Goal: Task Accomplishment & Management: Manage account settings

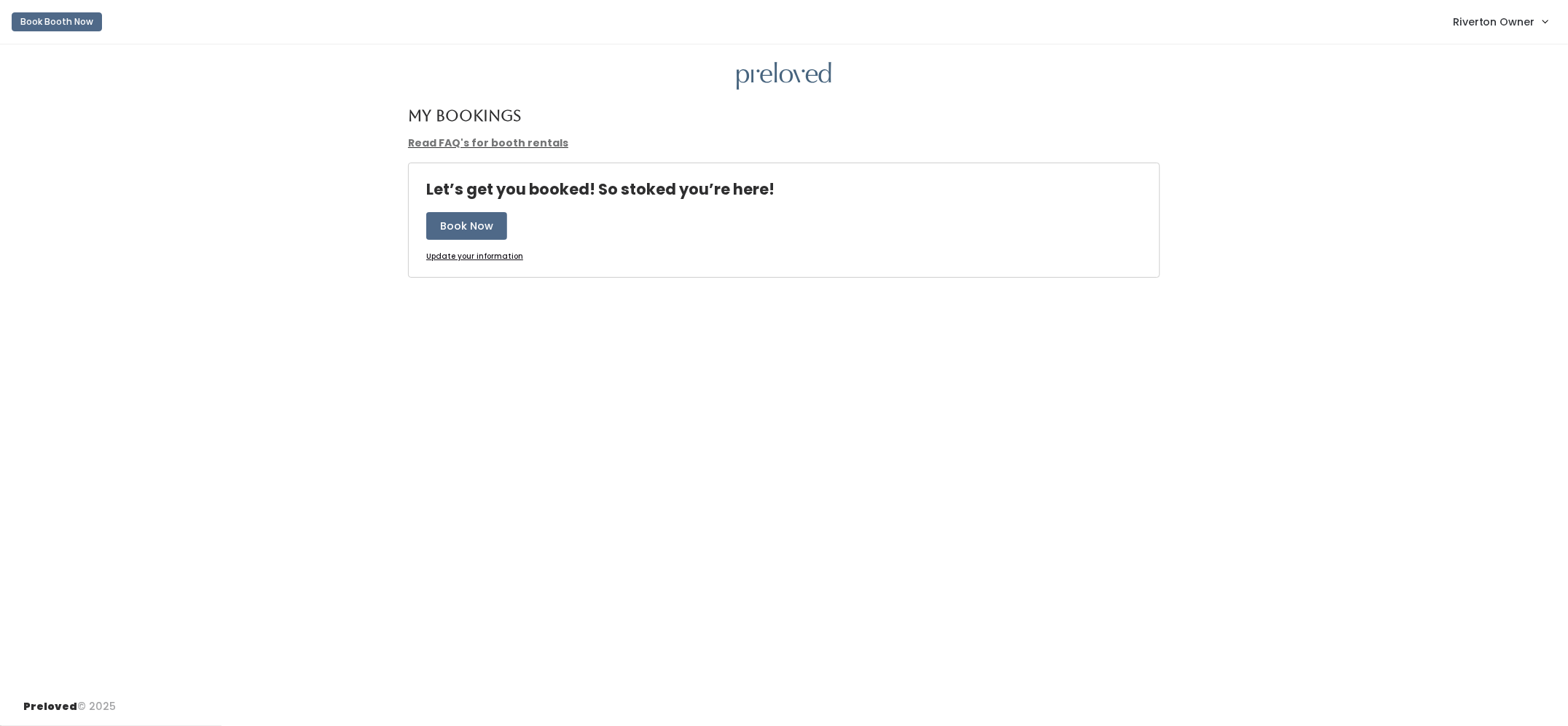
click at [1510, 18] on span "Riverton Owner" at bounding box center [1494, 22] width 83 height 16
click at [1507, 62] on link "Admin Home" at bounding box center [1495, 57] width 130 height 26
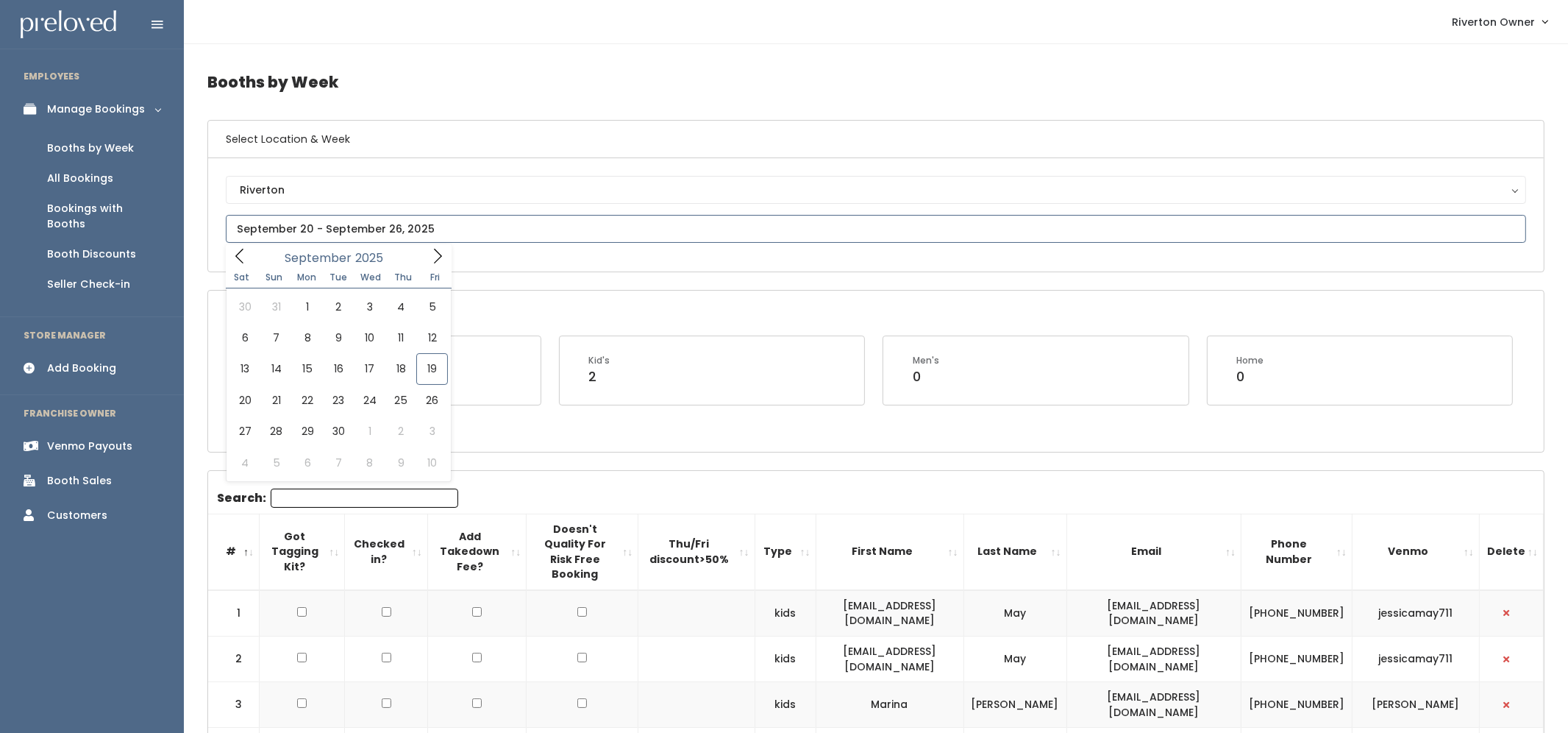
click at [567, 217] on input "text" at bounding box center [876, 228] width 1300 height 28
type input "[DATE] to [DATE]"
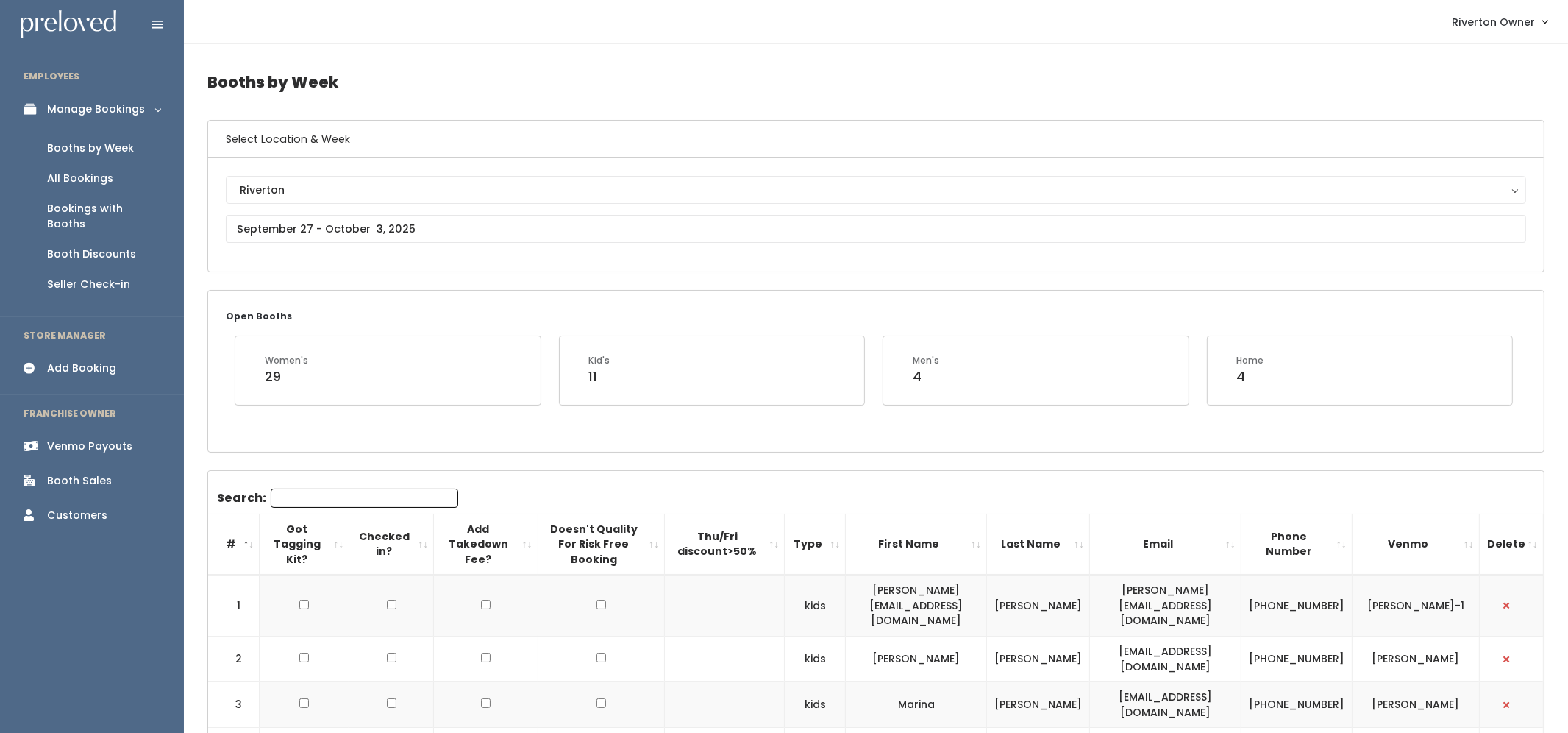
click at [774, 92] on h4 "Booths by Week" at bounding box center [875, 82] width 1336 height 41
